Goal: Transaction & Acquisition: Download file/media

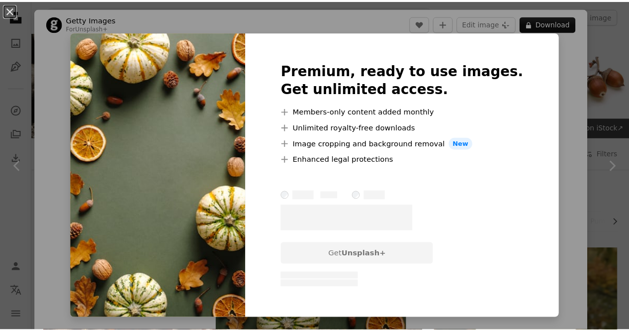
scroll to position [1194, 0]
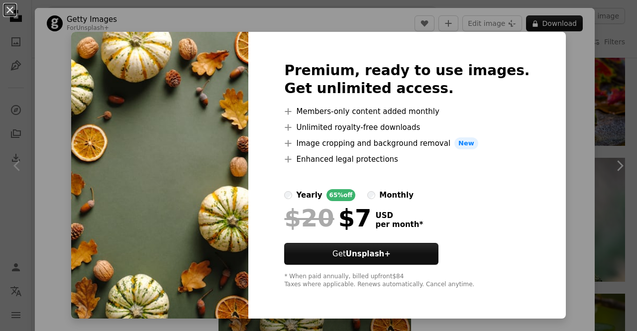
click at [568, 61] on div "An X shape Premium, ready to use images. Get unlimited access. A plus sign Memb…" at bounding box center [318, 165] width 637 height 331
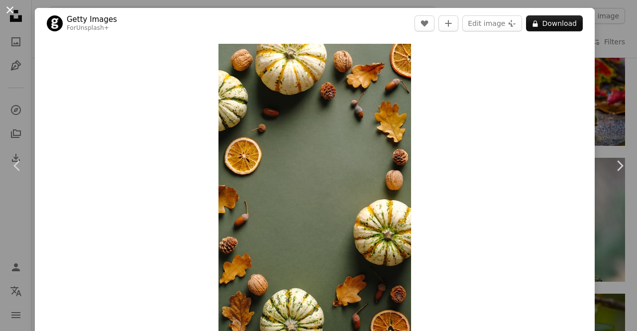
click at [14, 4] on button "An X shape" at bounding box center [10, 10] width 12 height 12
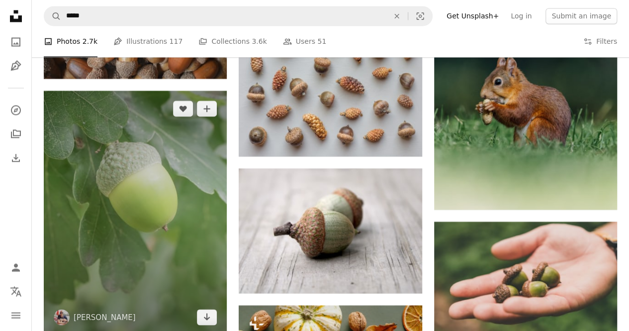
scroll to position [945, 0]
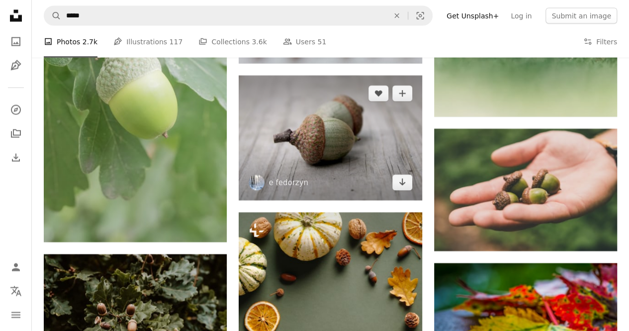
click at [323, 143] on img at bounding box center [330, 138] width 183 height 125
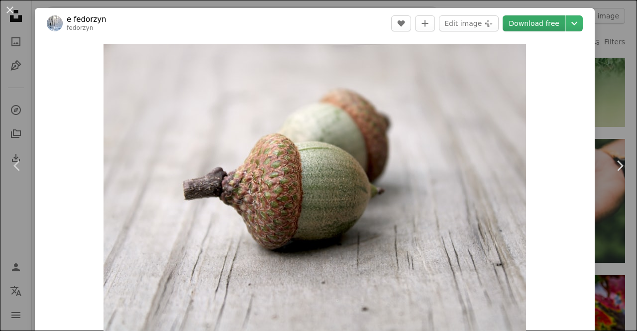
click at [545, 21] on link "Download free" at bounding box center [533, 23] width 63 height 16
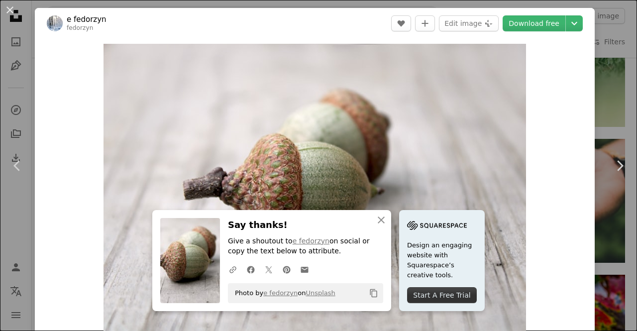
click at [7, 4] on button "An X shape" at bounding box center [10, 10] width 12 height 12
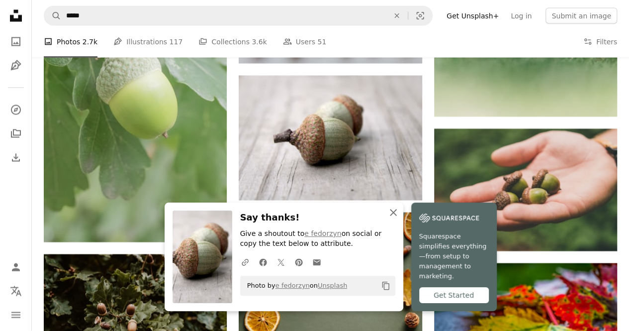
click at [398, 216] on icon "An X shape" at bounding box center [394, 212] width 12 height 12
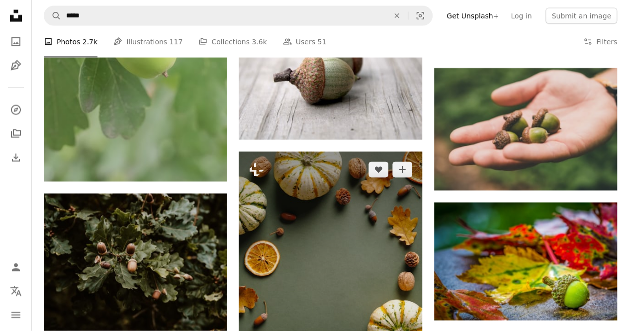
scroll to position [1094, 0]
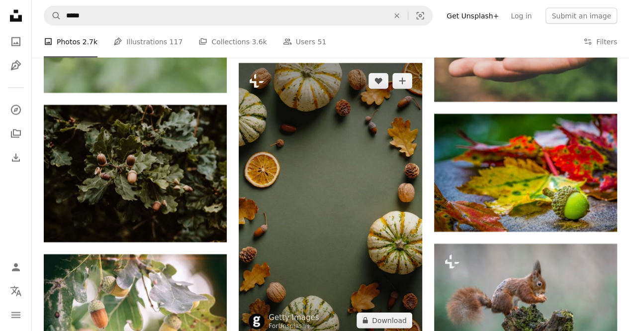
click at [339, 165] on img at bounding box center [330, 200] width 183 height 275
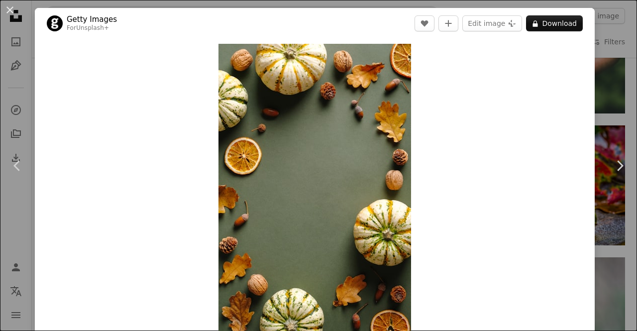
drag, startPoint x: 9, startPoint y: 6, endPoint x: 61, endPoint y: 21, distance: 54.5
click at [10, 7] on button "An X shape" at bounding box center [10, 10] width 12 height 12
